Goal: Navigation & Orientation: Find specific page/section

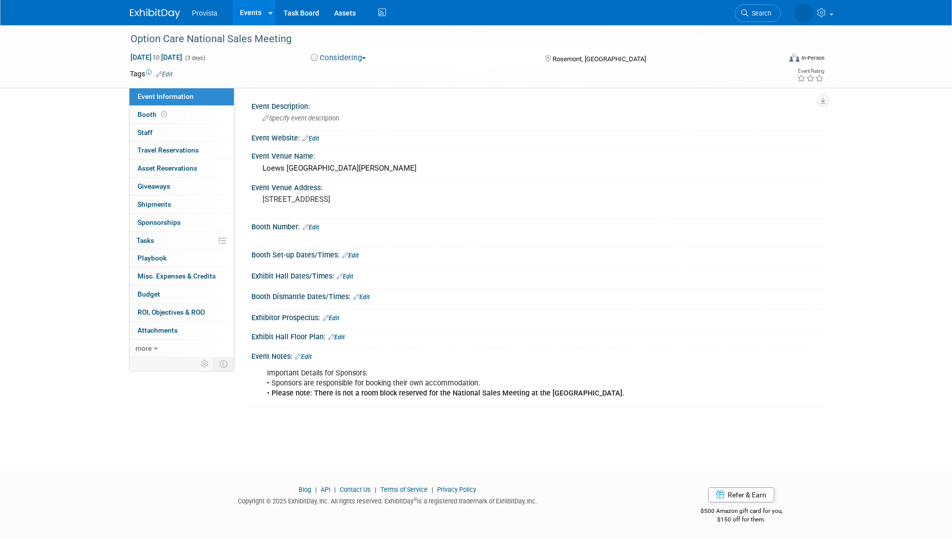
click at [909, 281] on div "Option Care National Sales Meeting Mar 8, 2026 to Mar 10, 2026 (3 days) Mar 8, …" at bounding box center [476, 238] width 952 height 427
click at [60, 70] on div "Option Care National Sales Meeting Mar 8, 2026 to Mar 10, 2026 (3 days) Mar 8, …" at bounding box center [476, 56] width 952 height 63
click at [257, 14] on link "Events" at bounding box center [250, 12] width 37 height 25
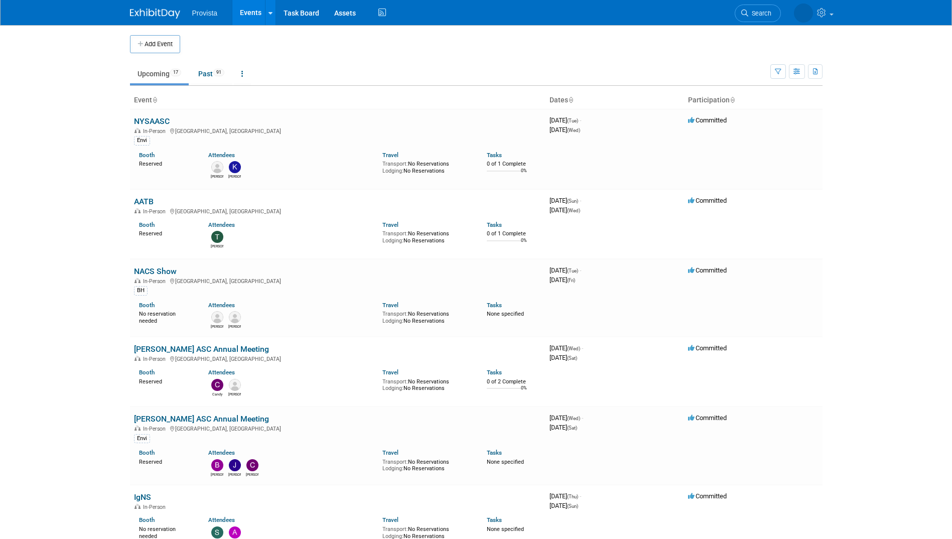
click at [61, 240] on body "Provista Events Add Event Bulk Upload Events Shareable Event Boards Recently Vi…" at bounding box center [476, 269] width 952 height 539
click at [146, 200] on link "AATB" at bounding box center [144, 202] width 20 height 10
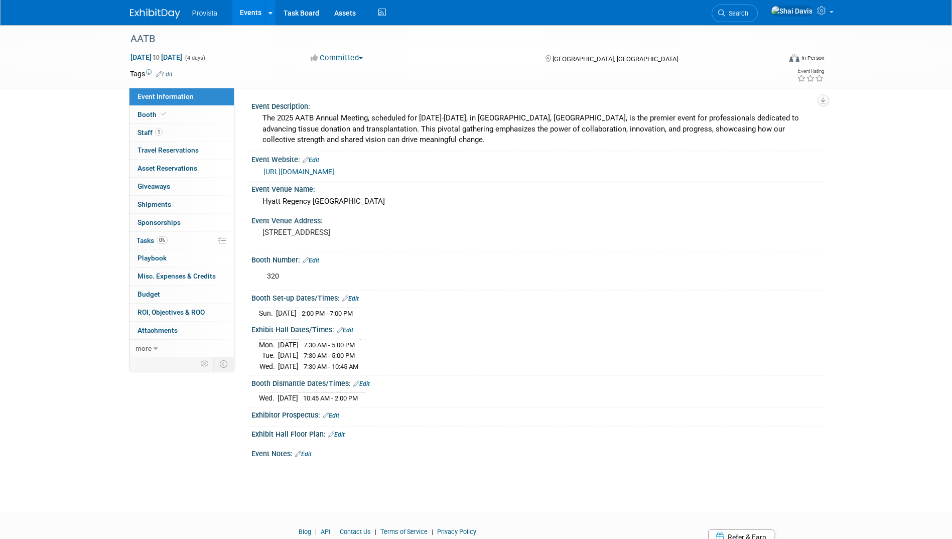
click at [247, 18] on link "Events" at bounding box center [250, 12] width 37 height 25
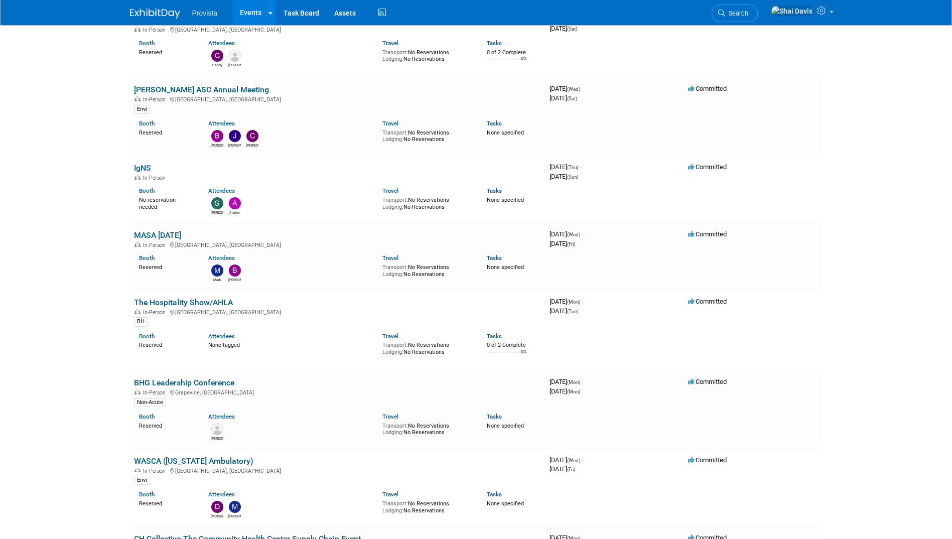
scroll to position [328, 0]
click at [139, 170] on link "IgNS" at bounding box center [142, 169] width 17 height 10
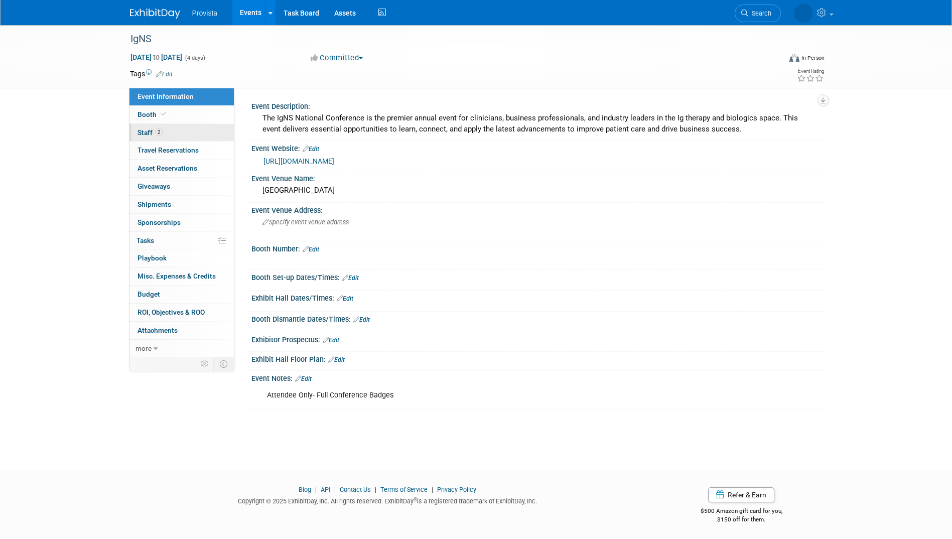
click at [149, 135] on span "Staff 2" at bounding box center [149, 132] width 25 height 8
